Goal: Information Seeking & Learning: Learn about a topic

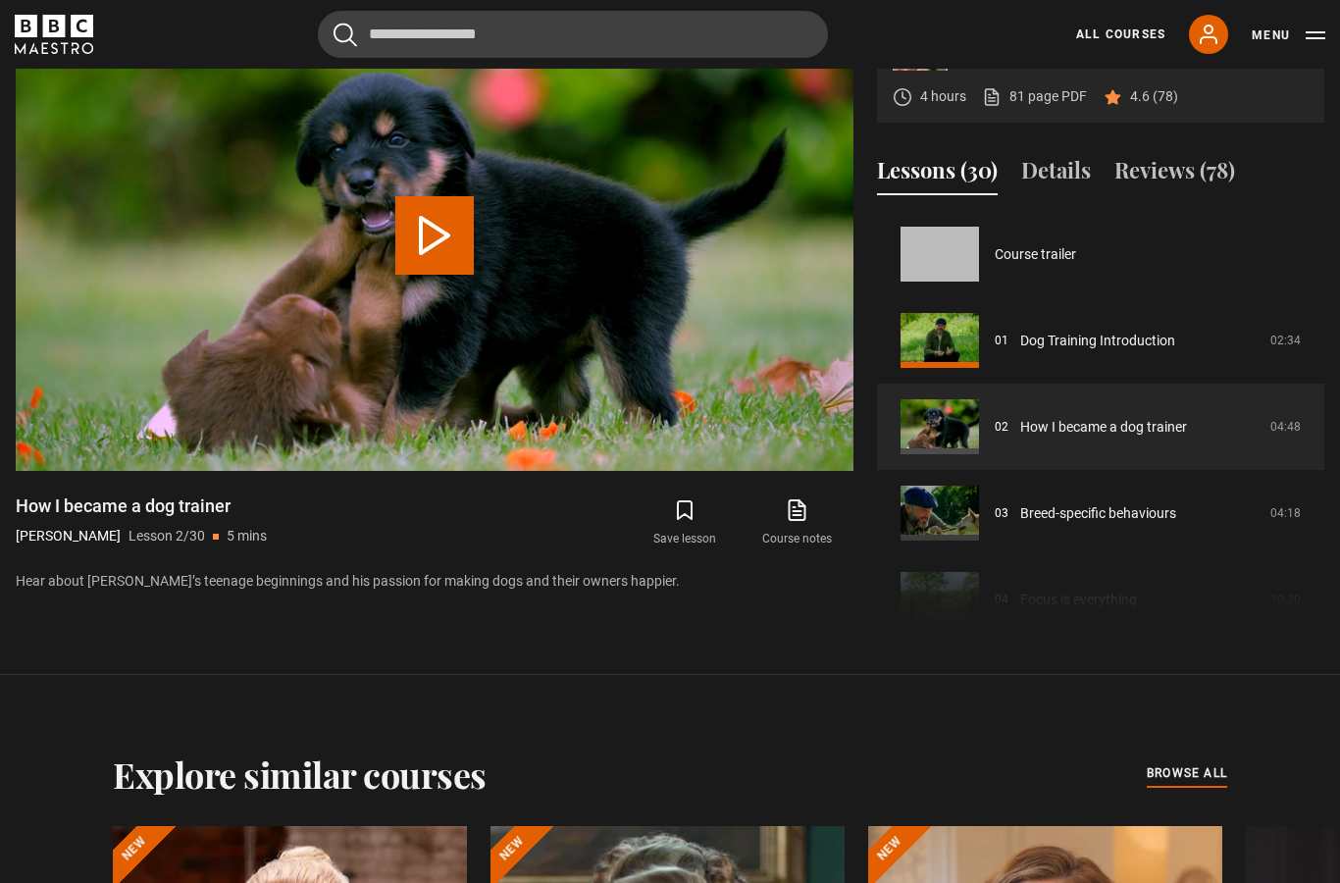
scroll to position [607, 0]
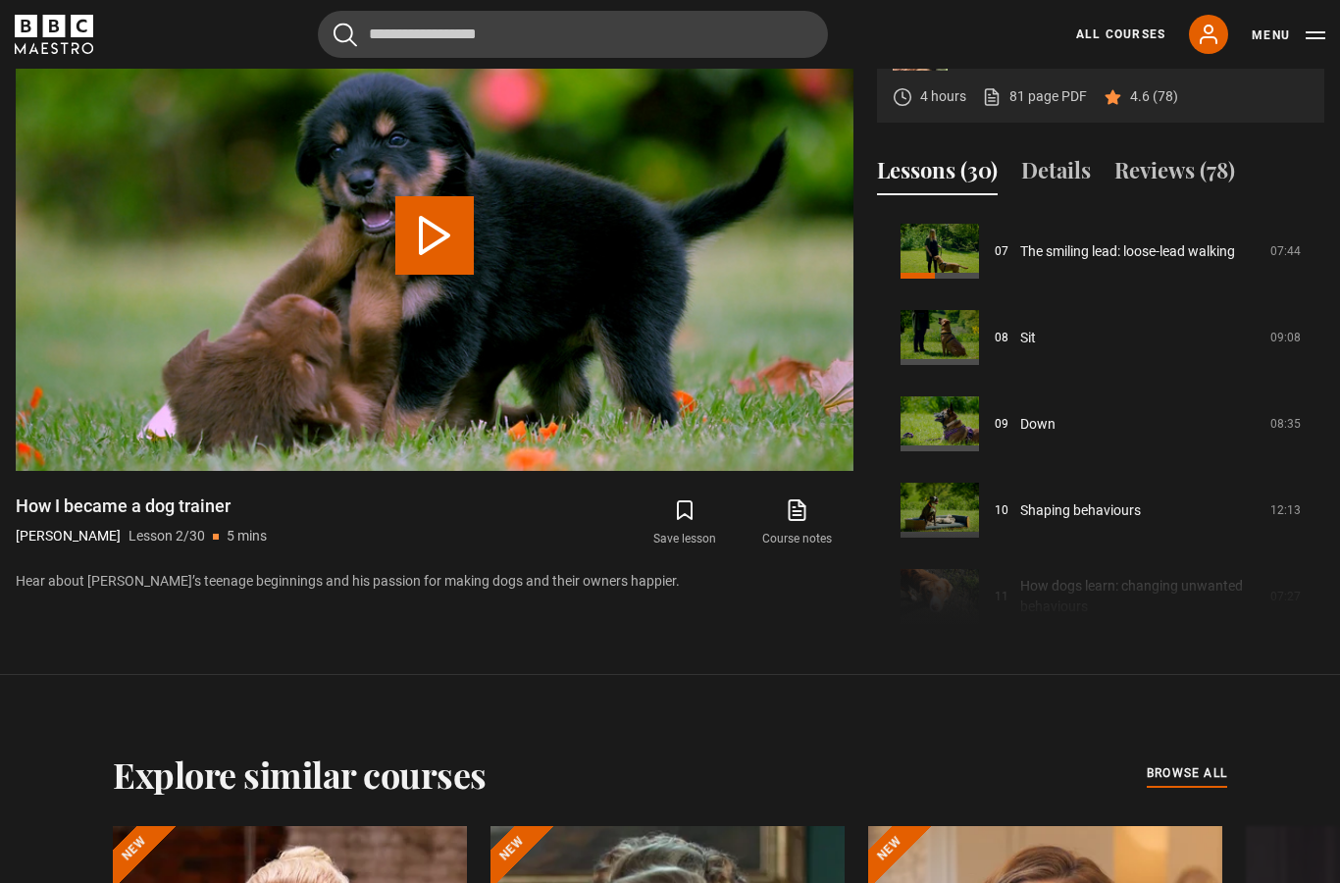
click at [1049, 262] on link "The smiling lead: loose-lead walking" at bounding box center [1127, 251] width 215 height 21
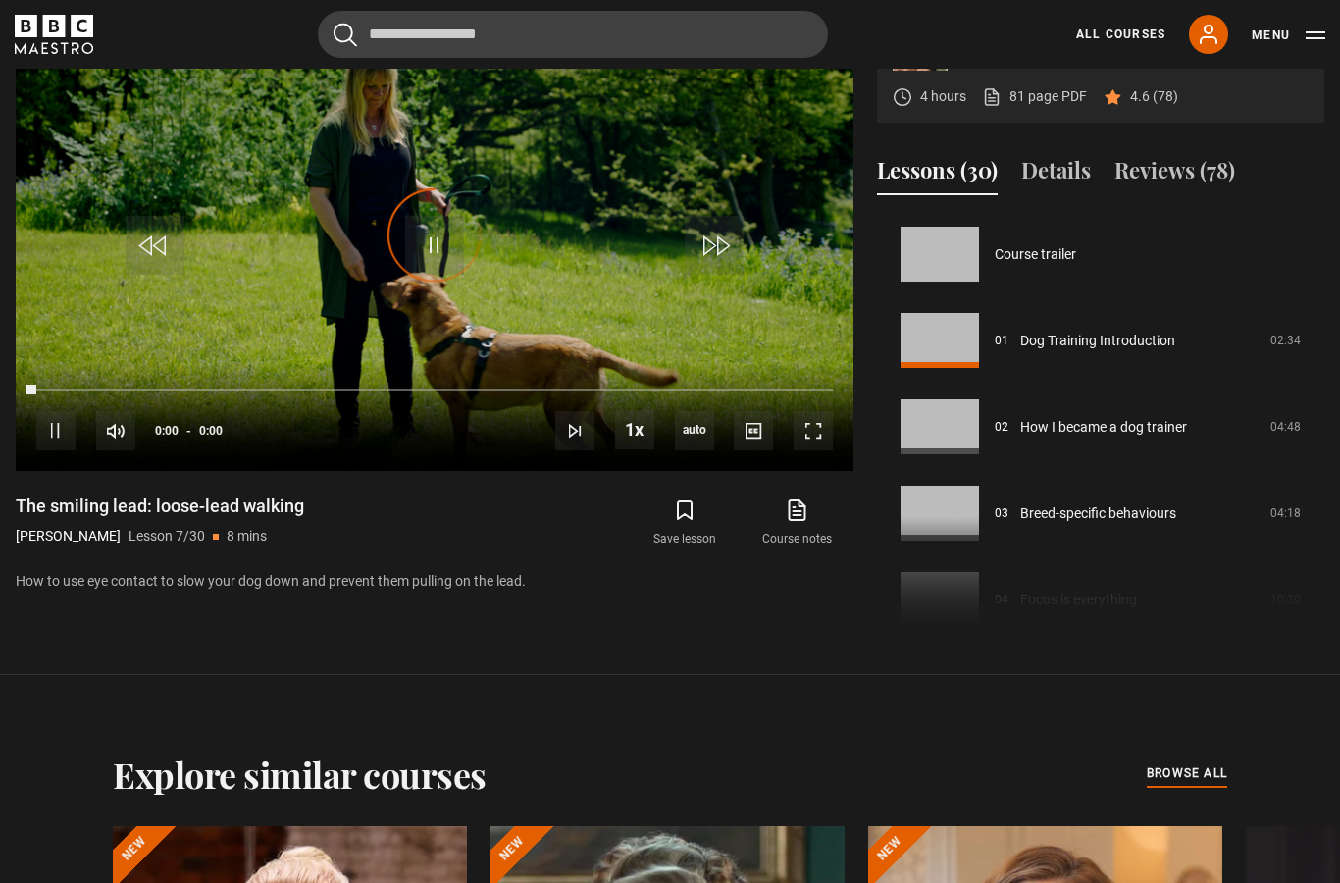
scroll to position [518, 0]
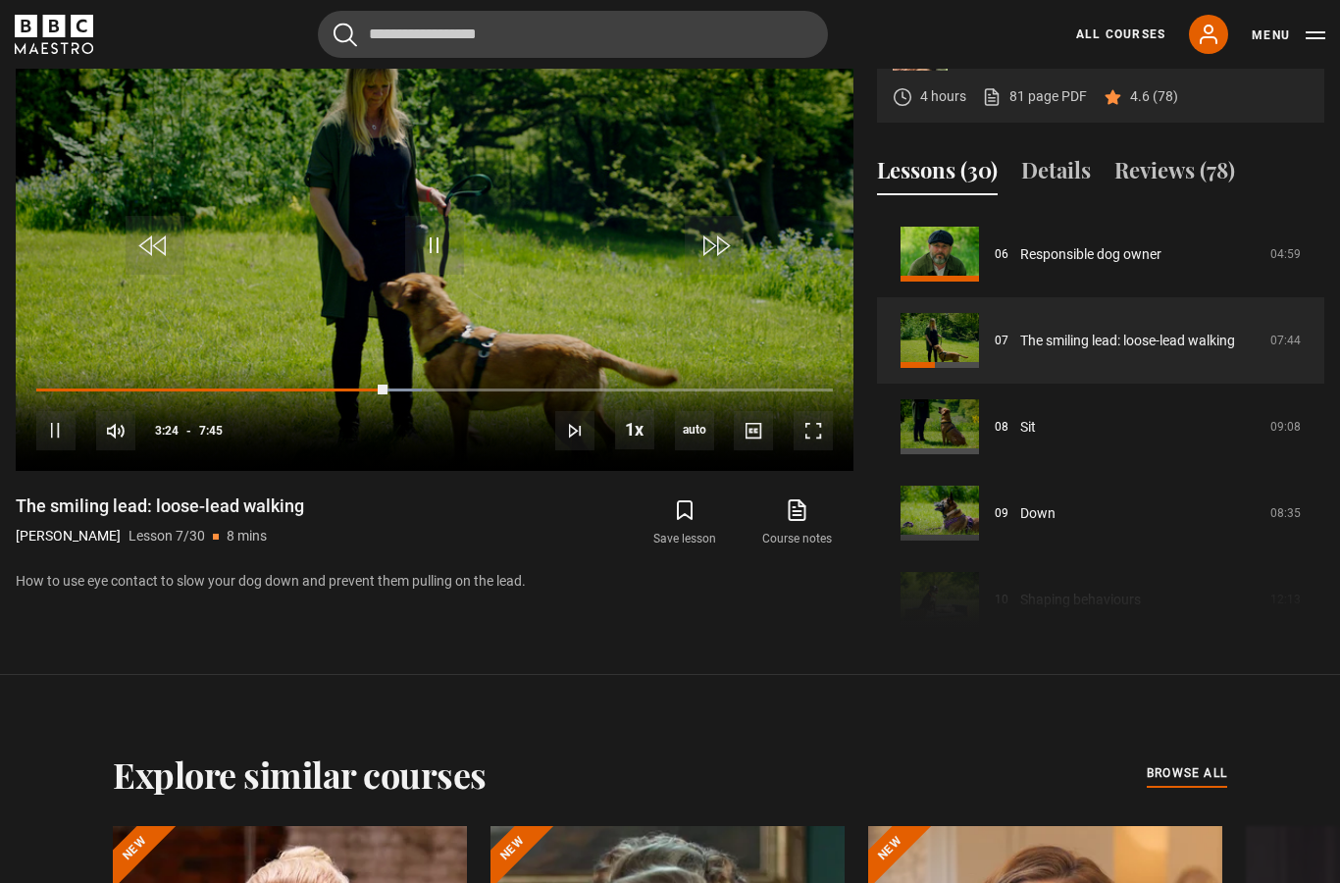
click at [784, 425] on video-js "Video Player is loading. Play Lesson The smiling lead: loose-lead walking 10s S…" at bounding box center [435, 235] width 838 height 471
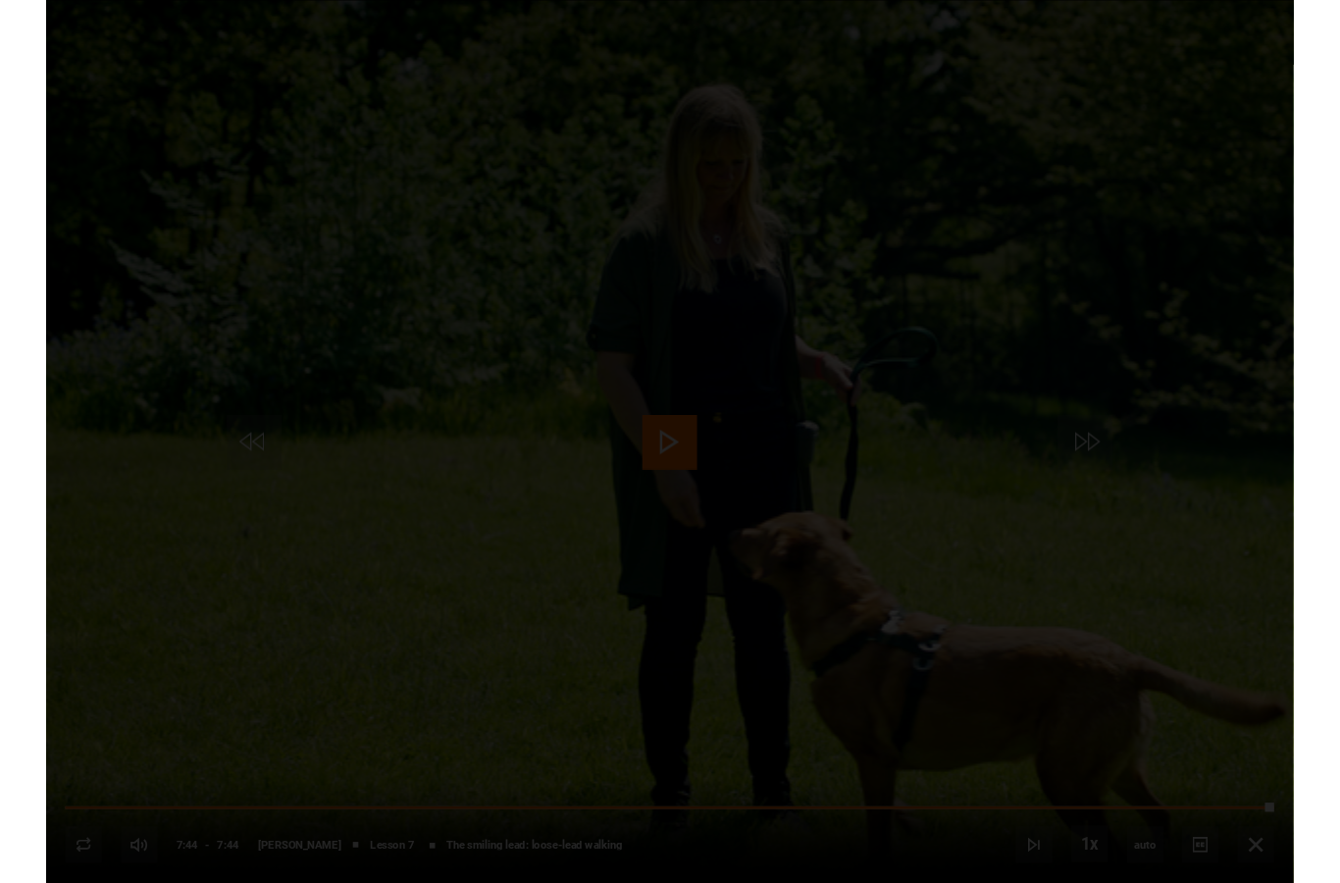
scroll to position [971, 0]
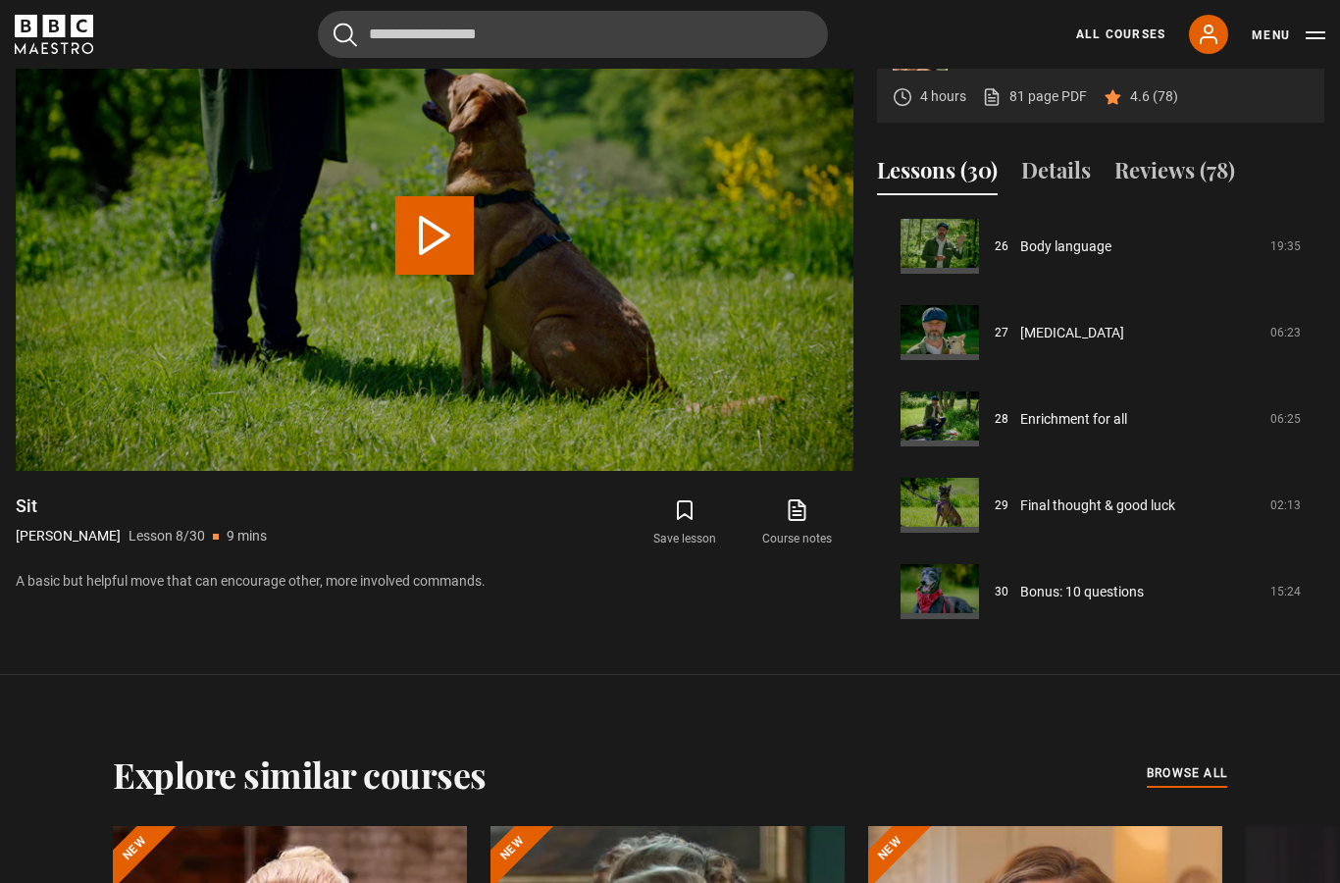
scroll to position [2252, 0]
